Goal: Check status: Check status

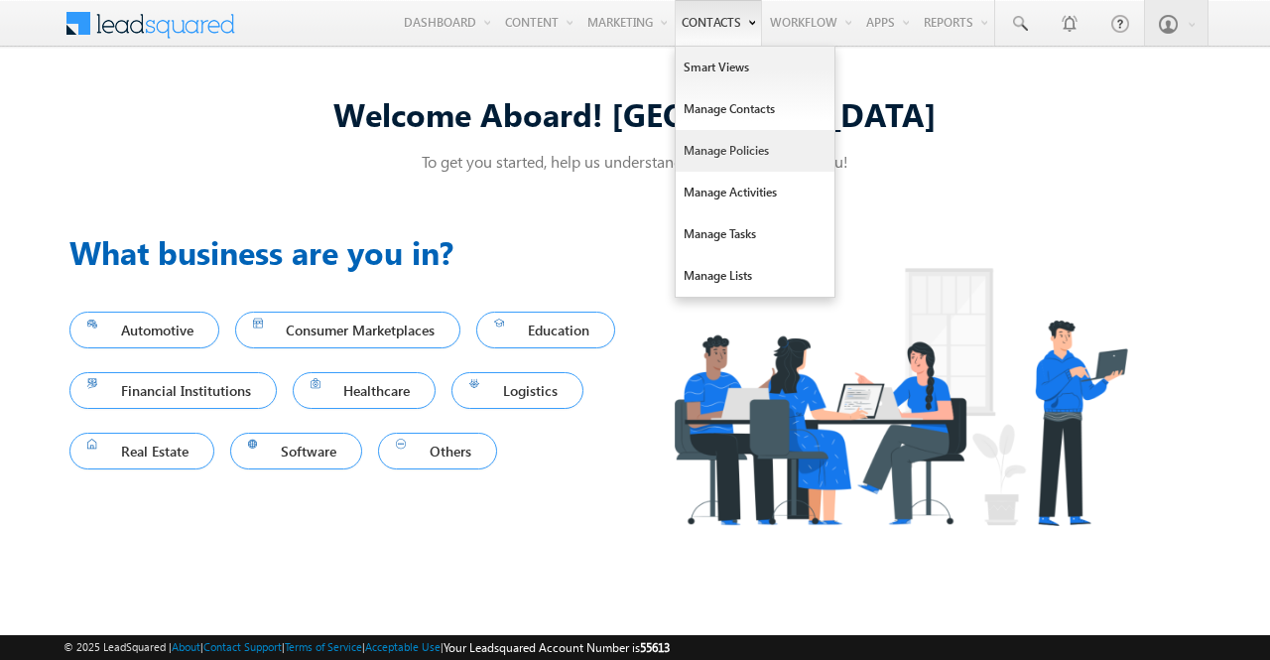
click at [722, 146] on link "Manage Policies" at bounding box center [755, 151] width 159 height 42
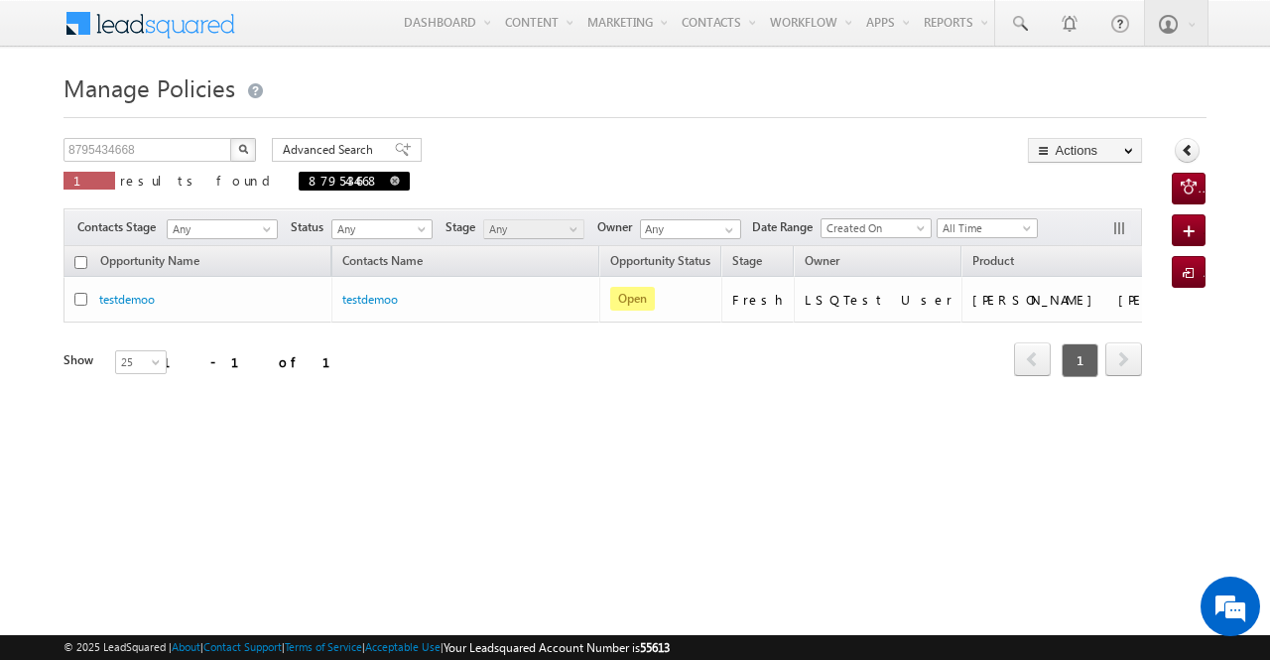
click at [390, 178] on span at bounding box center [395, 181] width 10 height 10
type input "Search Policies"
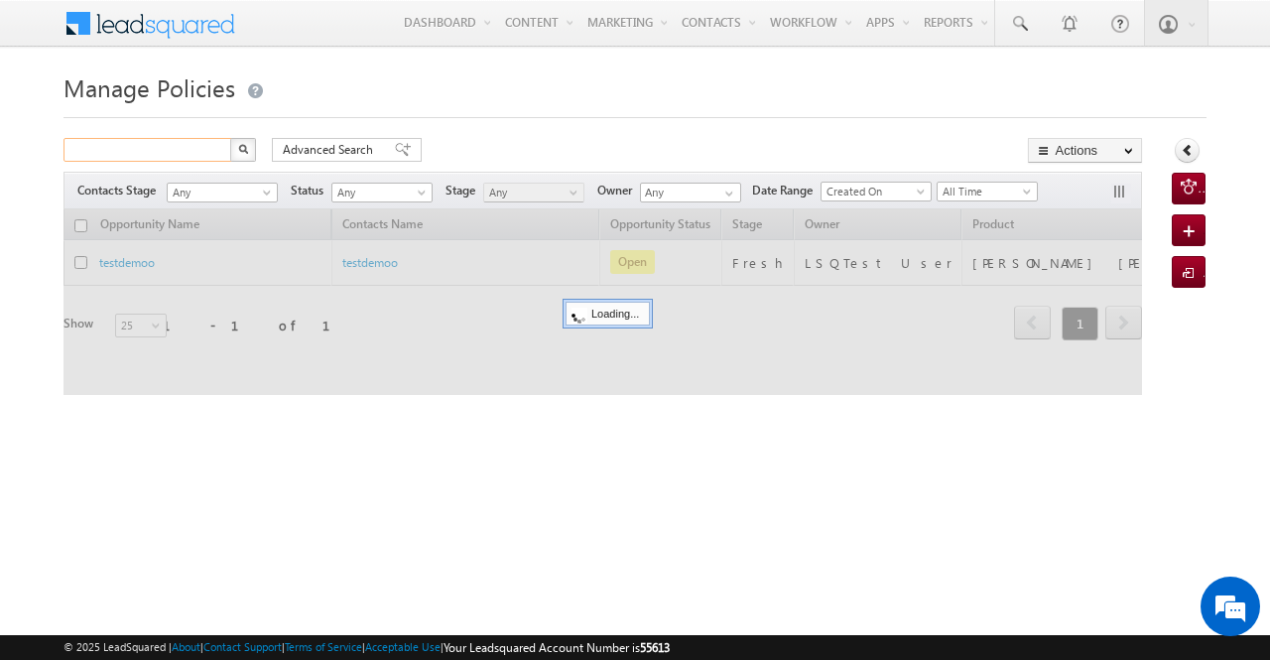
click at [192, 148] on input "text" at bounding box center [149, 150] width 170 height 24
paste input "9004647601"
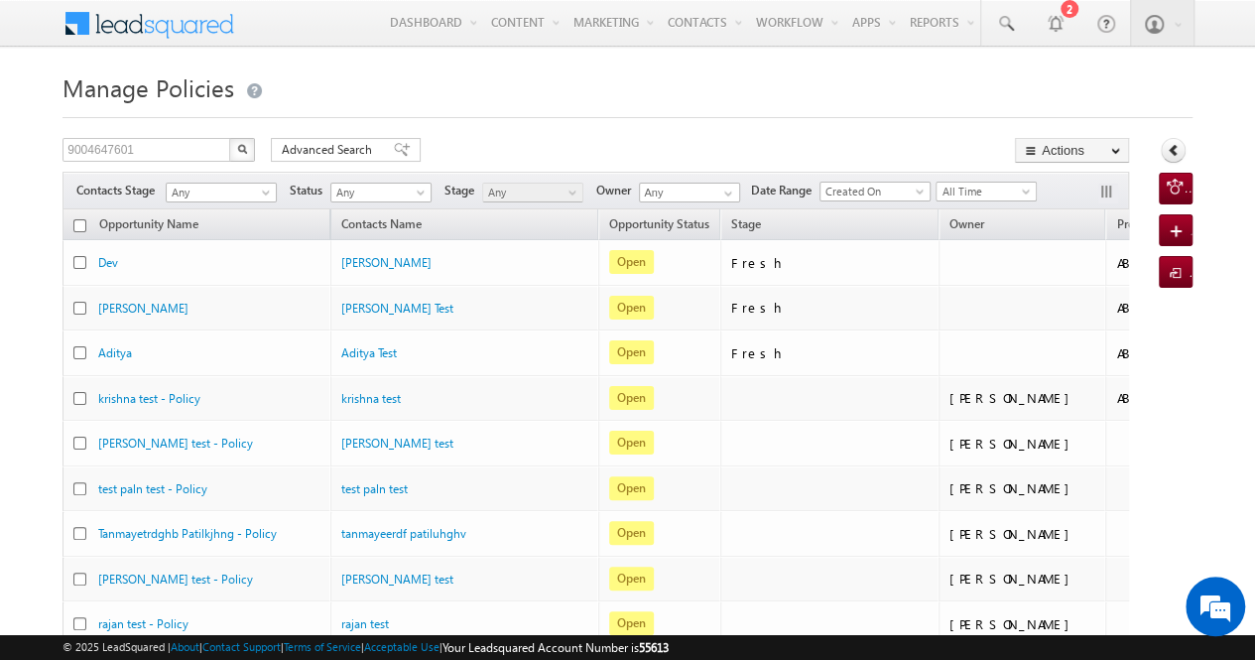
click at [244, 150] on img "button" at bounding box center [242, 149] width 10 height 10
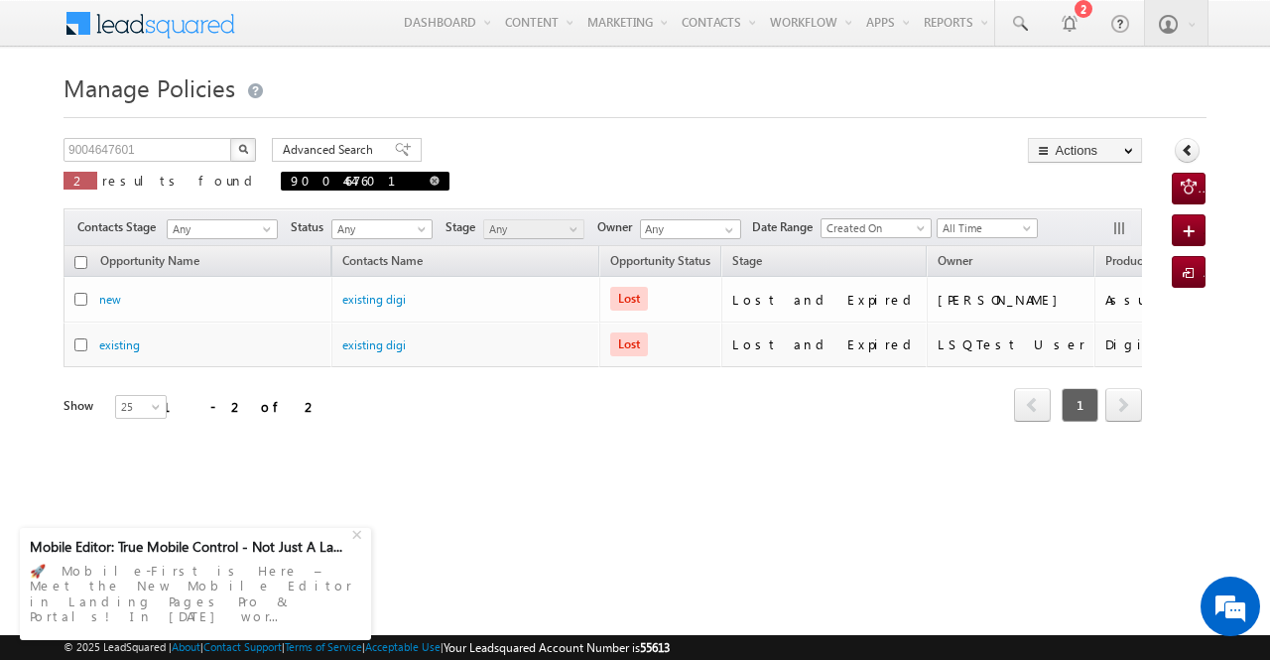
click at [430, 182] on span at bounding box center [435, 181] width 10 height 10
type input "Search Policies"
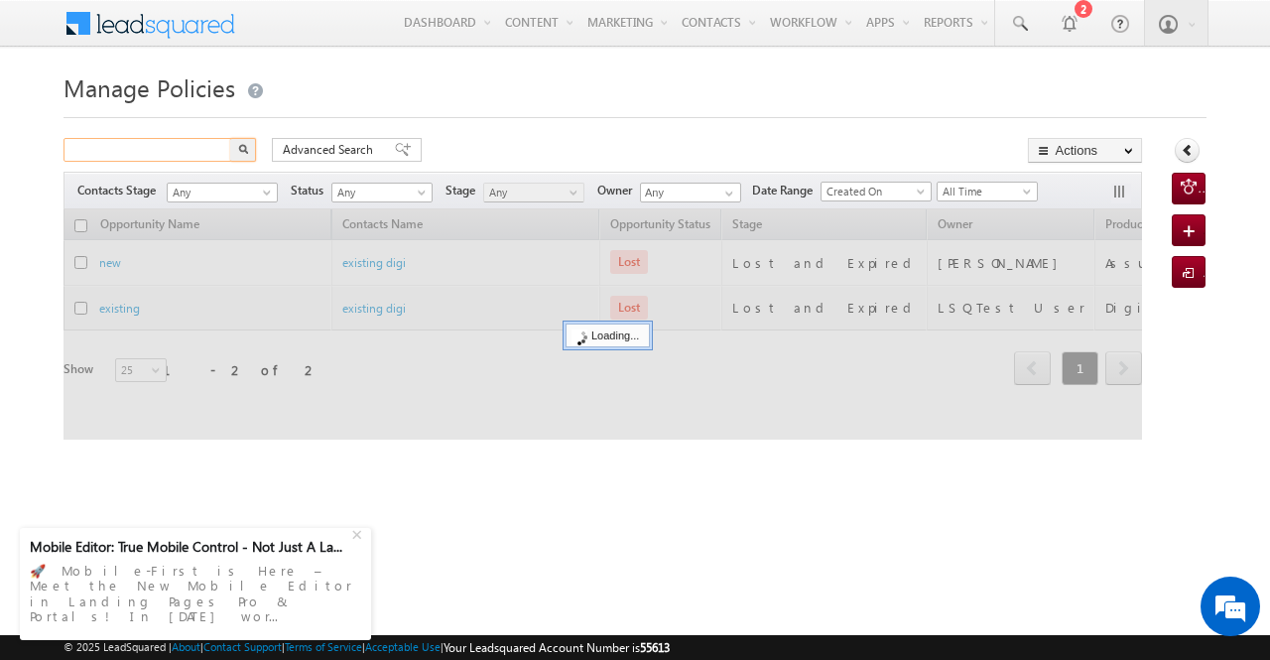
click at [175, 144] on input "text" at bounding box center [149, 150] width 170 height 24
paste input "9820257808"
type input "9820257808"
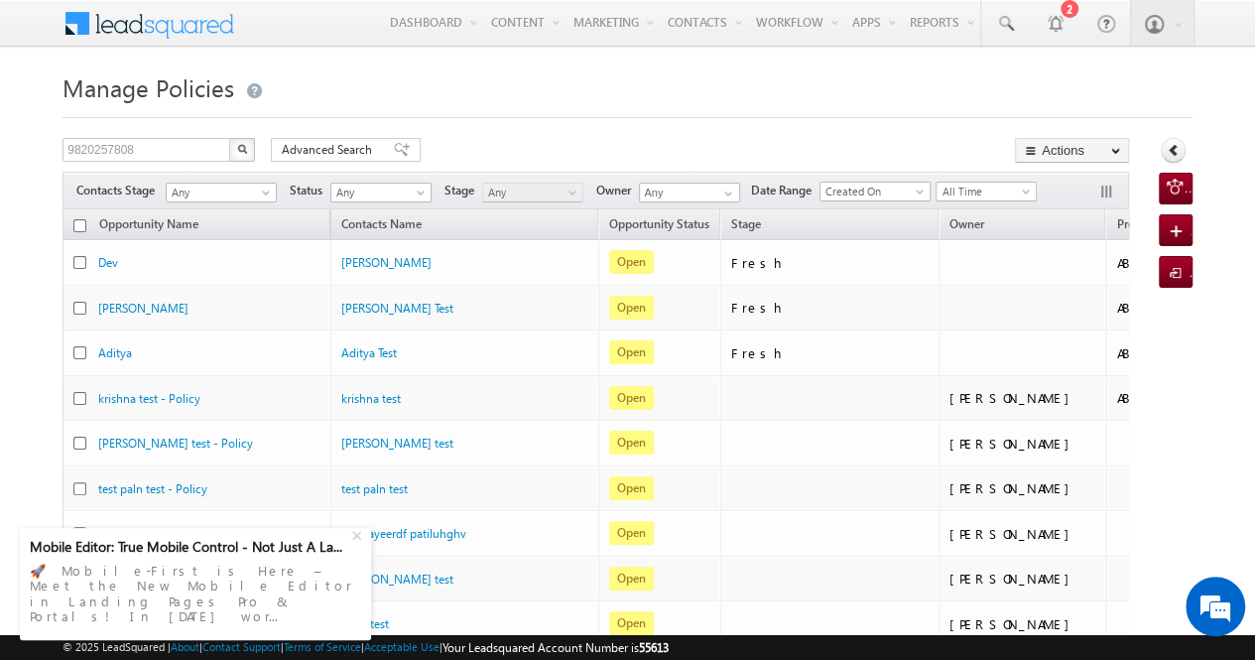
click at [244, 148] on img "button" at bounding box center [242, 149] width 10 height 10
